Goal: Information Seeking & Learning: Learn about a topic

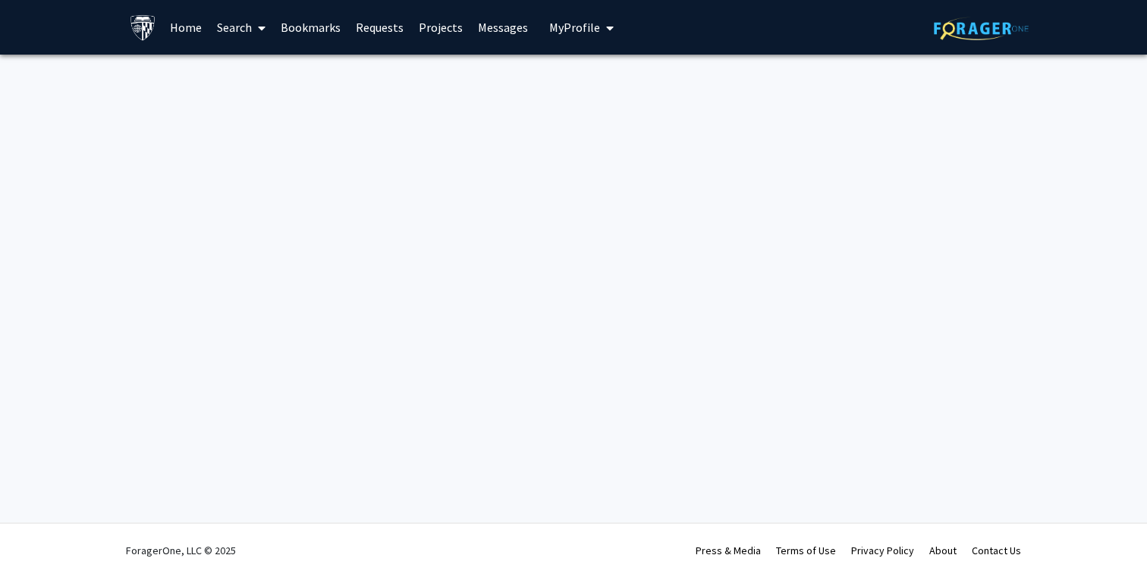
click at [187, 27] on link "Home" at bounding box center [185, 27] width 47 height 53
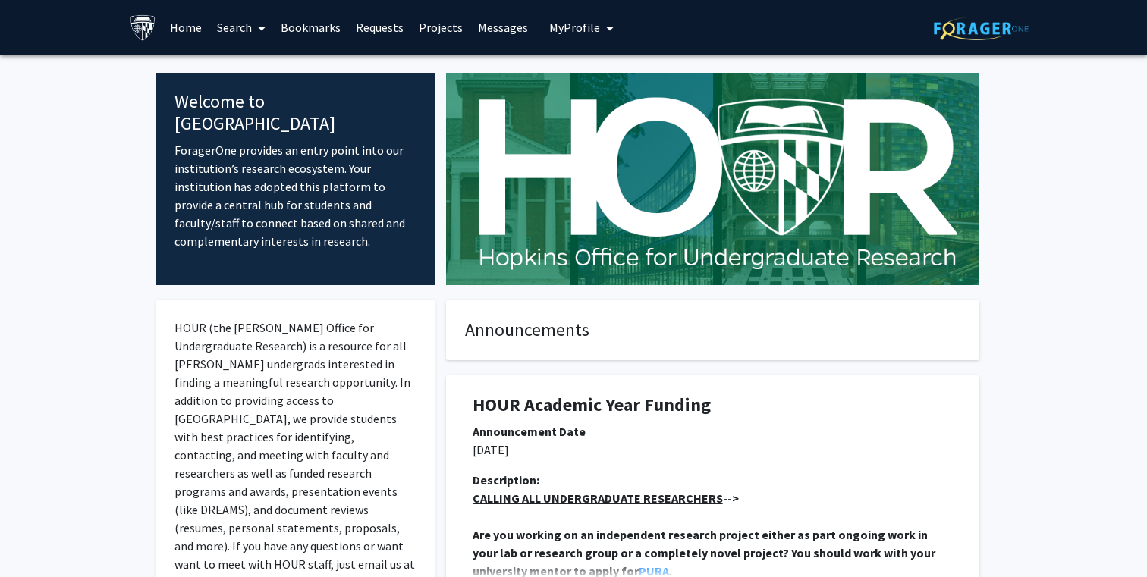
click at [187, 30] on link "Home" at bounding box center [185, 27] width 47 height 53
click at [244, 25] on link "Search" at bounding box center [241, 27] width 64 height 53
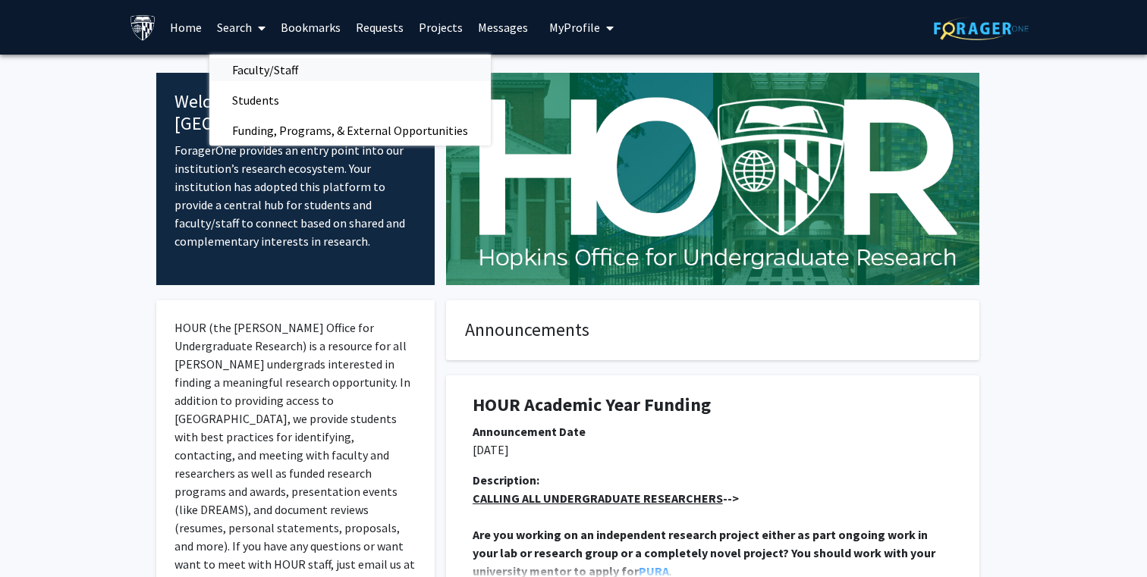
click at [269, 63] on span "Faculty/Staff" at bounding box center [265, 70] width 112 height 30
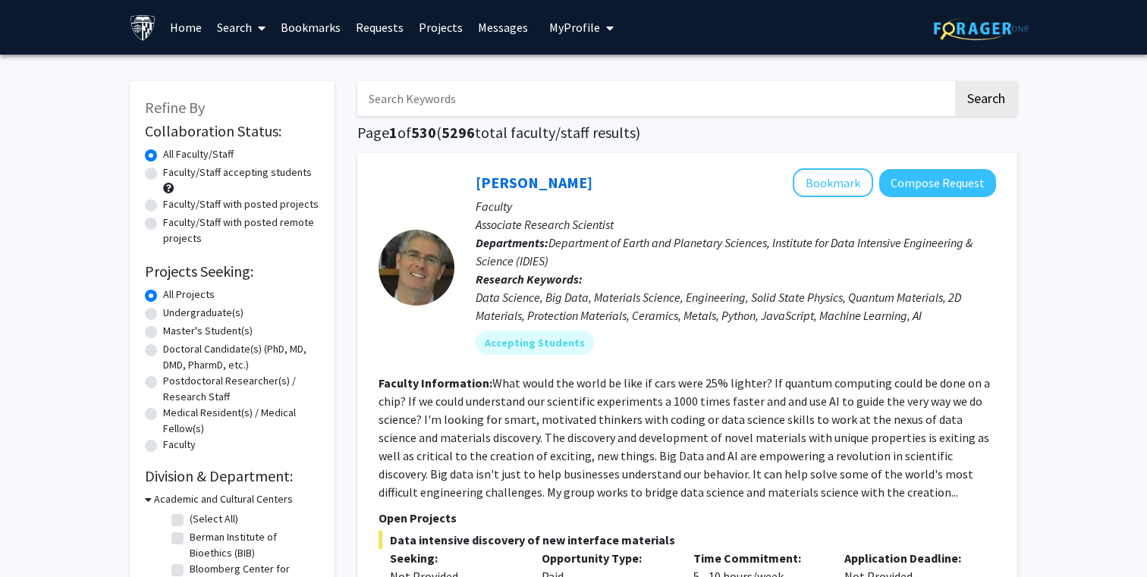
click at [163, 175] on label "Faculty/Staff accepting students" at bounding box center [237, 173] width 149 height 16
click at [163, 174] on input "Faculty/Staff accepting students" at bounding box center [168, 170] width 10 height 10
radio input "true"
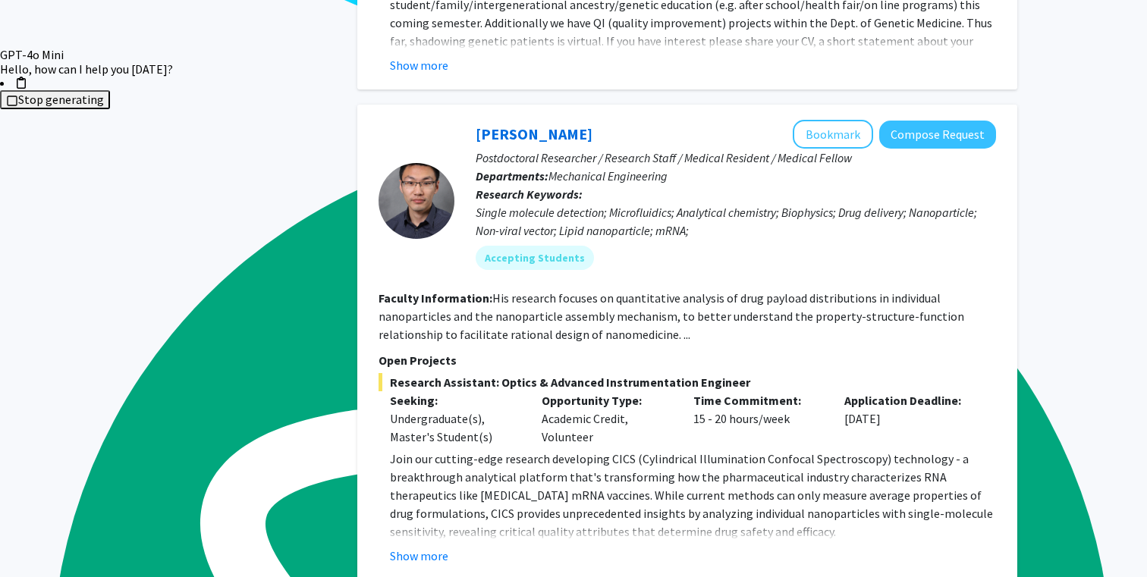
scroll to position [2270, 0]
